Goal: Task Accomplishment & Management: Use online tool/utility

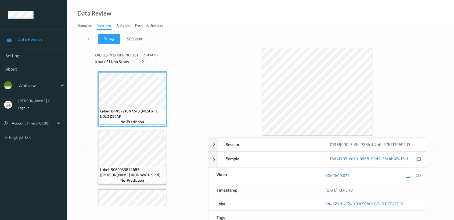
click at [144, 61] on icon at bounding box center [142, 61] width 5 height 5
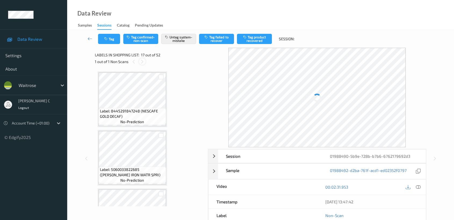
scroll to position [877, 0]
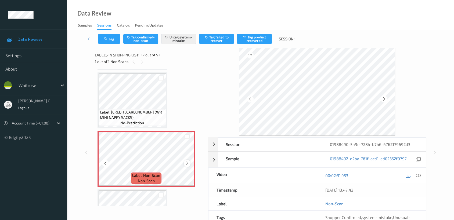
click at [188, 161] on icon at bounding box center [187, 163] width 5 height 5
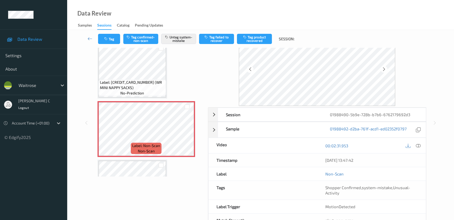
scroll to position [0, 0]
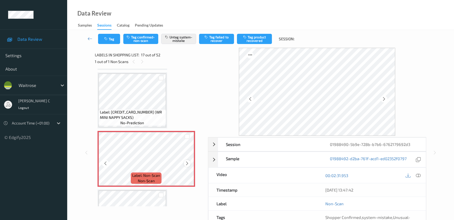
click at [185, 161] on icon at bounding box center [187, 163] width 5 height 5
click at [108, 39] on icon "button" at bounding box center [106, 39] width 5 height 4
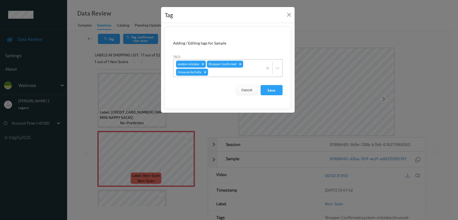
click at [204, 71] on icon "Remove Unusual-Activity" at bounding box center [205, 72] width 4 height 4
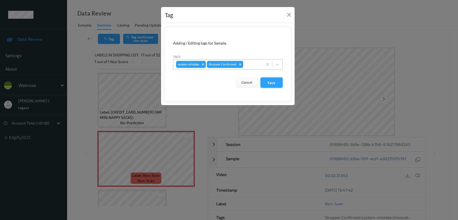
click at [277, 81] on button "Save" at bounding box center [272, 83] width 22 height 10
